Goal: Answer question/provide support: Share knowledge or assist other users

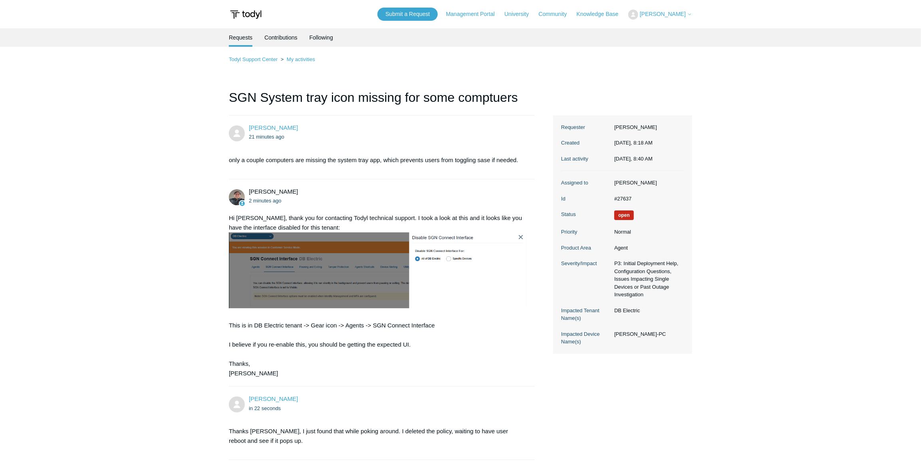
click at [293, 56] on ol "Todyl Support Center My activities" at bounding box center [460, 59] width 463 height 9
click at [298, 61] on link "My activities" at bounding box center [301, 59] width 28 height 6
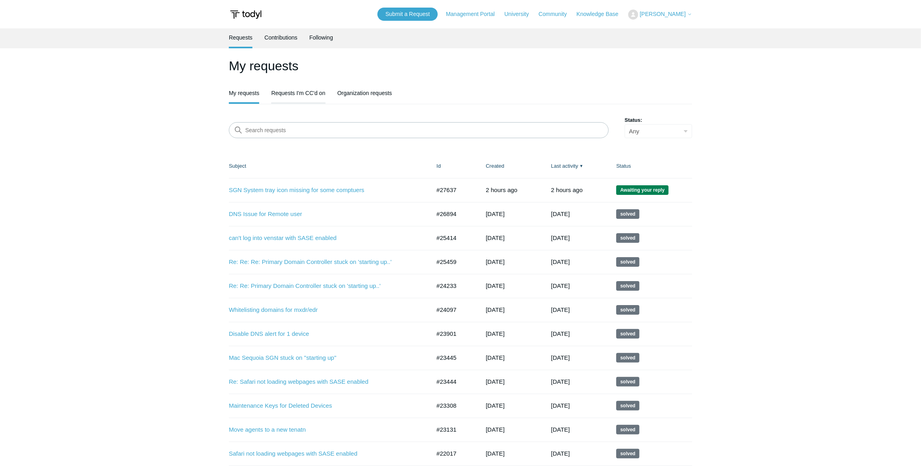
click at [295, 91] on link "Requests I'm CC'd on" at bounding box center [298, 92] width 54 height 17
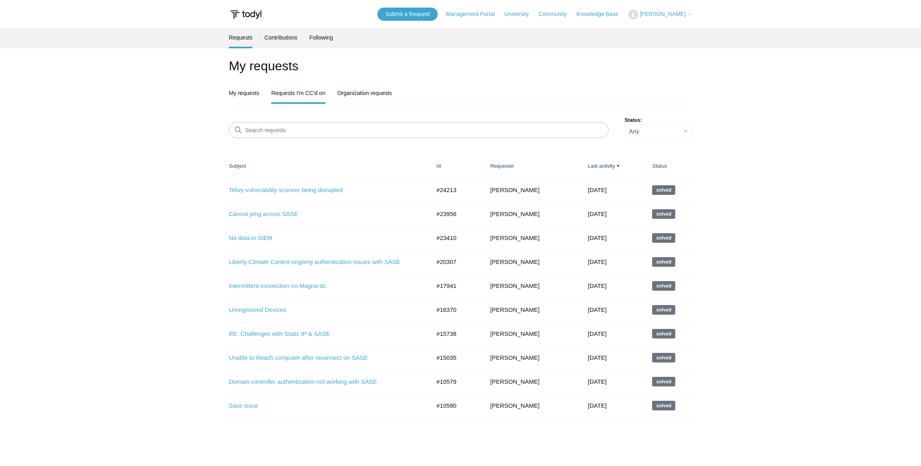
click at [198, 151] on main "Requests Contributions Following My requests My requests Requests I'm CC'd on O…" at bounding box center [460, 237] width 921 height 419
click at [249, 98] on link "My requests" at bounding box center [244, 92] width 30 height 17
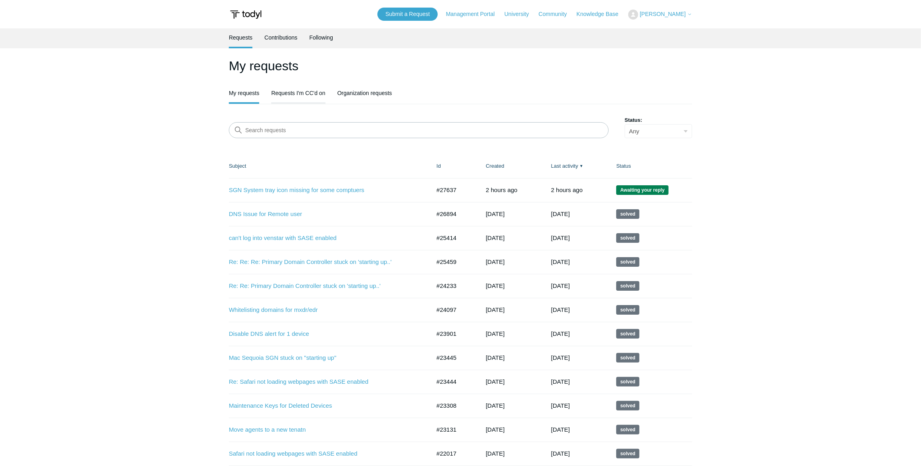
click at [302, 92] on link "Requests I'm CC'd on" at bounding box center [298, 92] width 54 height 17
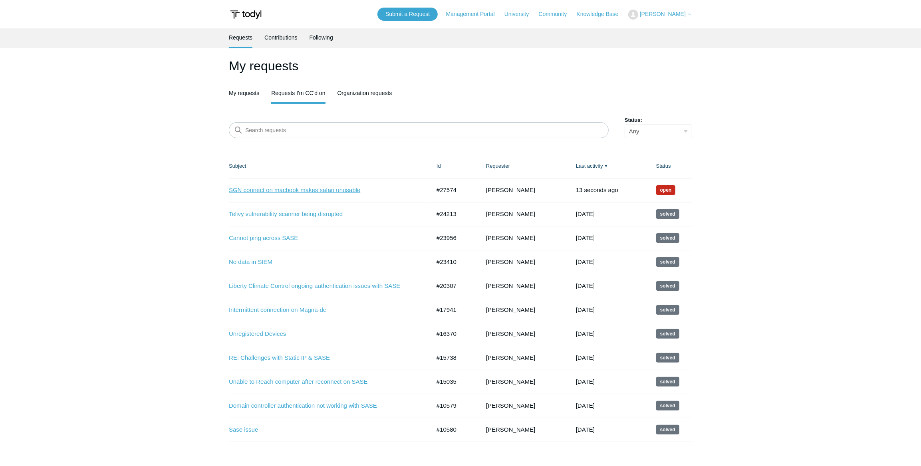
click at [268, 192] on link "SGN connect on macbook makes safari unusable" at bounding box center [324, 190] width 190 height 9
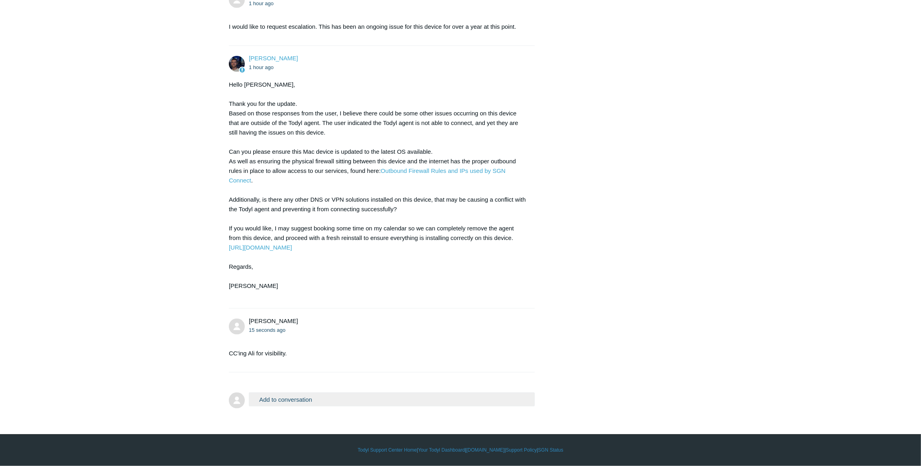
scroll to position [855, 0]
click at [305, 398] on button "Add to conversation" at bounding box center [392, 400] width 286 height 14
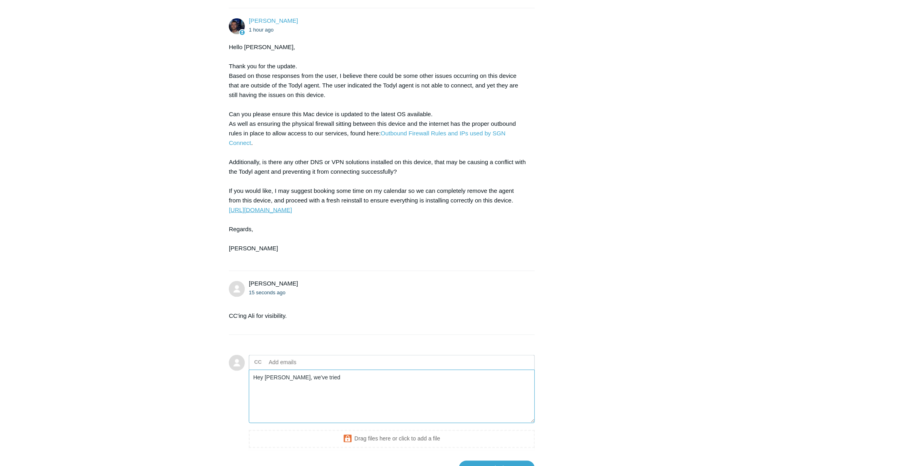
type textarea "Hey [PERSON_NAME], we've tried"
click at [292, 213] on link "[URL][DOMAIN_NAME]" at bounding box center [260, 209] width 63 height 7
